Goal: Task Accomplishment & Management: Manage account settings

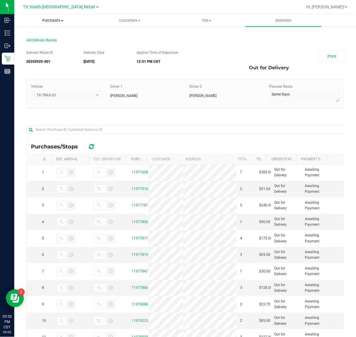
click at [57, 19] on span "Purchases" at bounding box center [52, 20] width 77 height 5
click at [56, 42] on li "Fulfillment" at bounding box center [52, 43] width 77 height 7
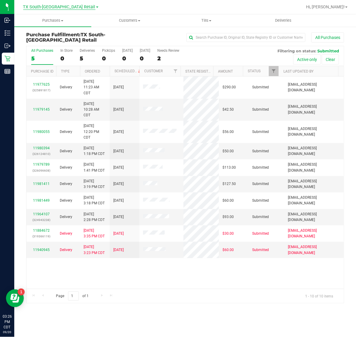
click at [48, 8] on span "TX South-[GEOGRAPHIC_DATA] Retail" at bounding box center [59, 6] width 72 height 5
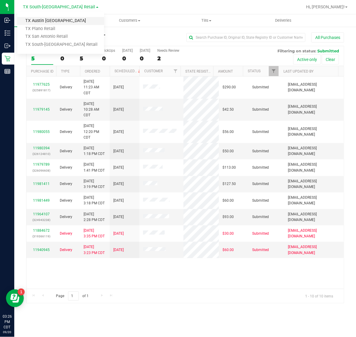
click at [48, 19] on link "TX Austin [GEOGRAPHIC_DATA]" at bounding box center [60, 21] width 87 height 8
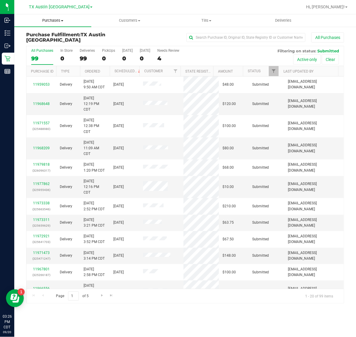
click at [58, 22] on span "Purchases" at bounding box center [52, 20] width 77 height 5
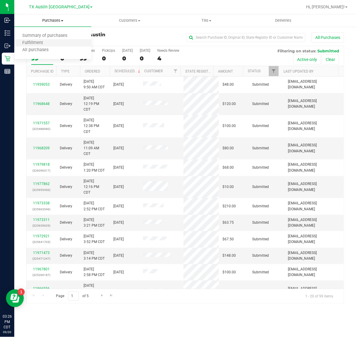
click at [57, 41] on li "Fulfillment" at bounding box center [52, 43] width 77 height 7
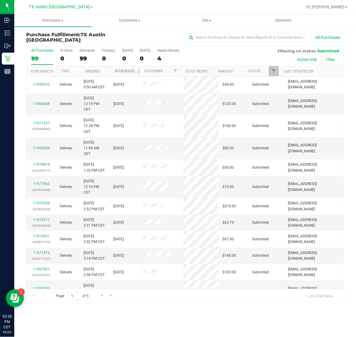
click at [124, 71] on link "Scheduled" at bounding box center [127, 71] width 27 height 4
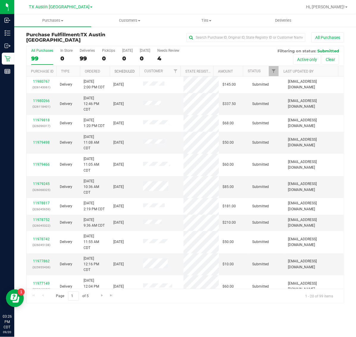
click at [124, 71] on link "Scheduled" at bounding box center [124, 71] width 20 height 4
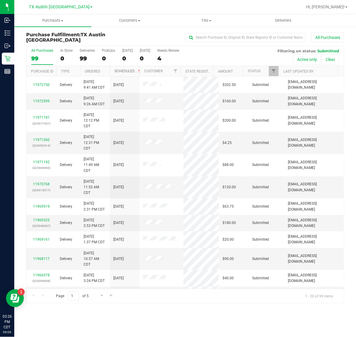
scroll to position [163, 0]
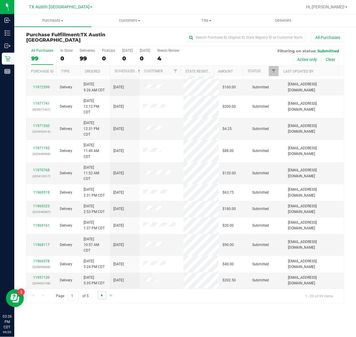
click at [103, 295] on span "Go to the next page" at bounding box center [102, 295] width 5 height 5
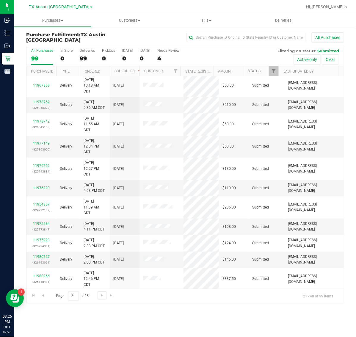
scroll to position [0, 0]
